Goal: Task Accomplishment & Management: Use online tool/utility

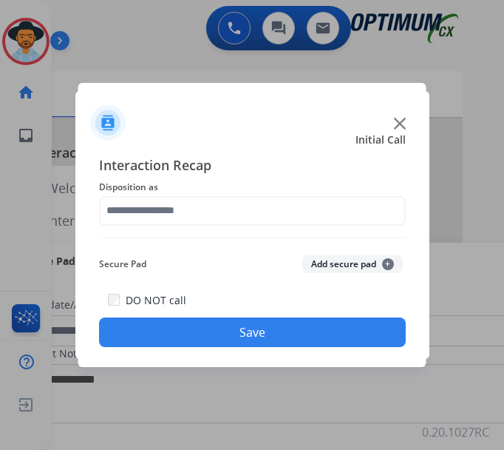
click at [395, 126] on img at bounding box center [400, 124] width 12 height 12
click at [398, 123] on img at bounding box center [400, 124] width 12 height 12
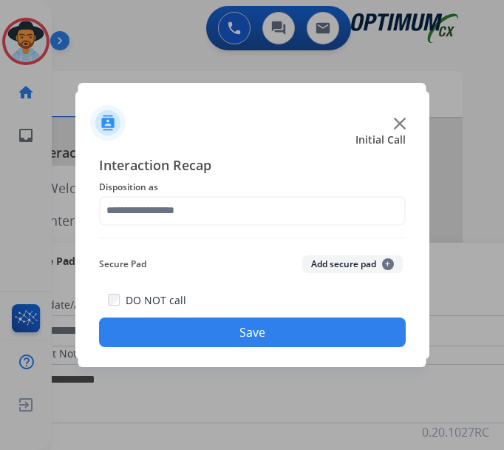
click at [398, 123] on div "Queue General Outbound timer 29302270:60" at bounding box center [252, 110] width 319 height 30
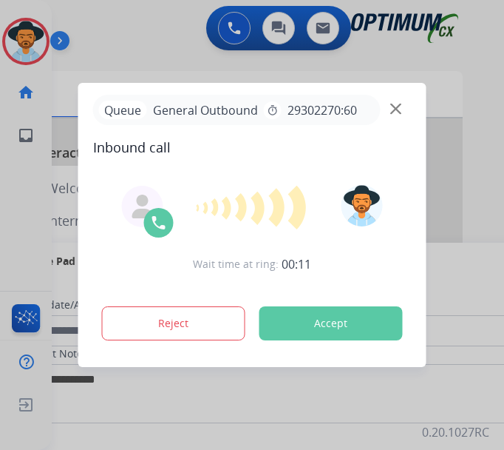
click at [359, 148] on span "Inbound call" at bounding box center [252, 147] width 319 height 21
